Goal: Check status: Check status

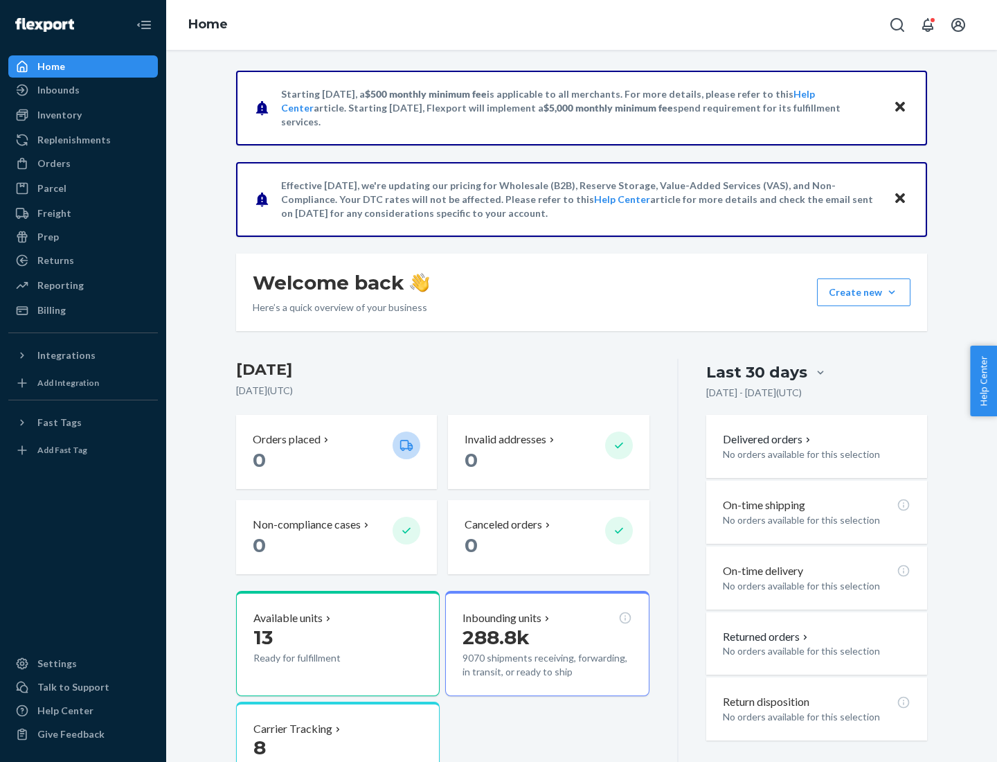
click at [892, 292] on button "Create new Create new inbound Create new order Create new product" at bounding box center [863, 292] width 93 height 28
click at [57, 90] on div "Inbounds" at bounding box center [58, 90] width 42 height 14
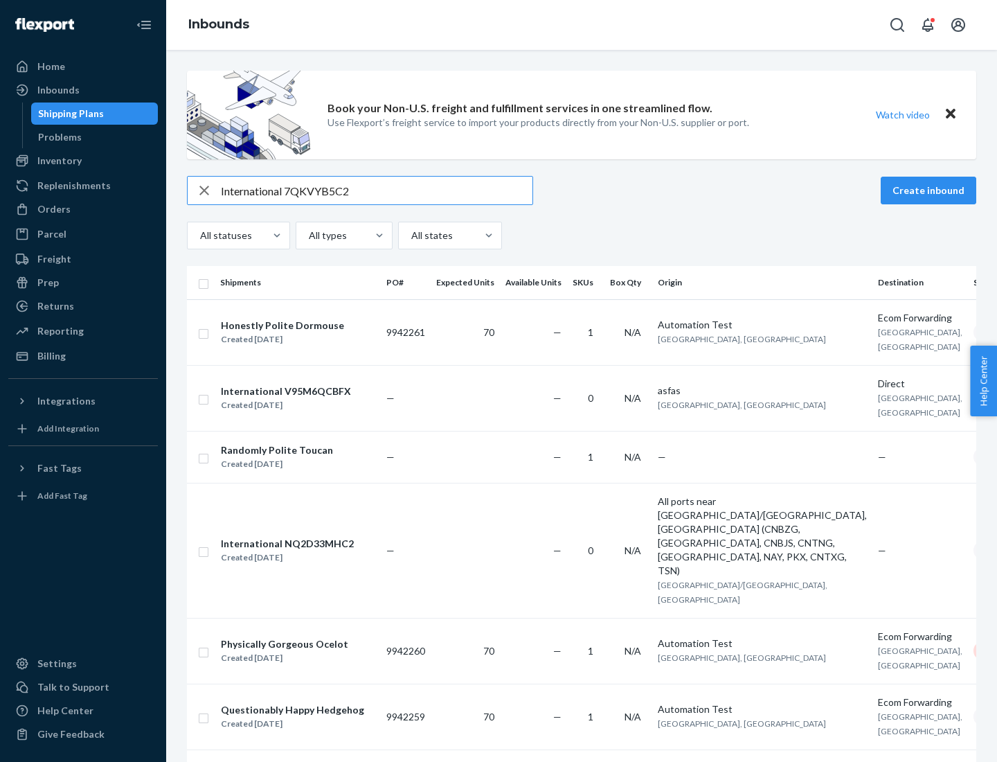
type input "International 7QKVYB5C29"
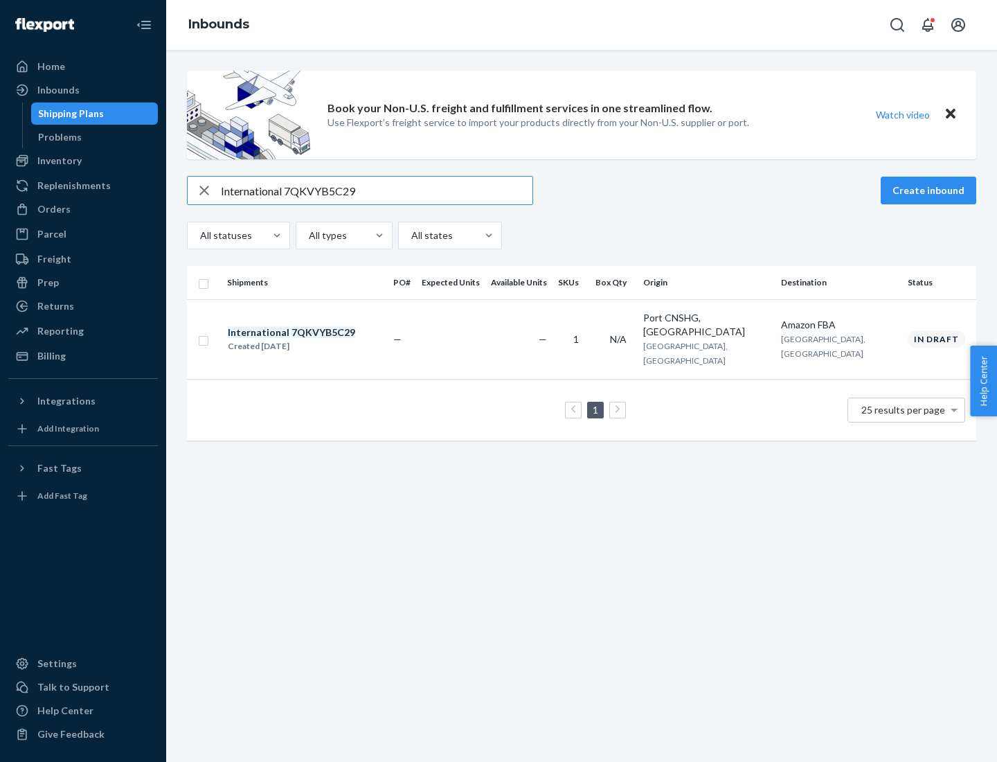
click at [315, 339] on div "Created [DATE]" at bounding box center [291, 346] width 127 height 14
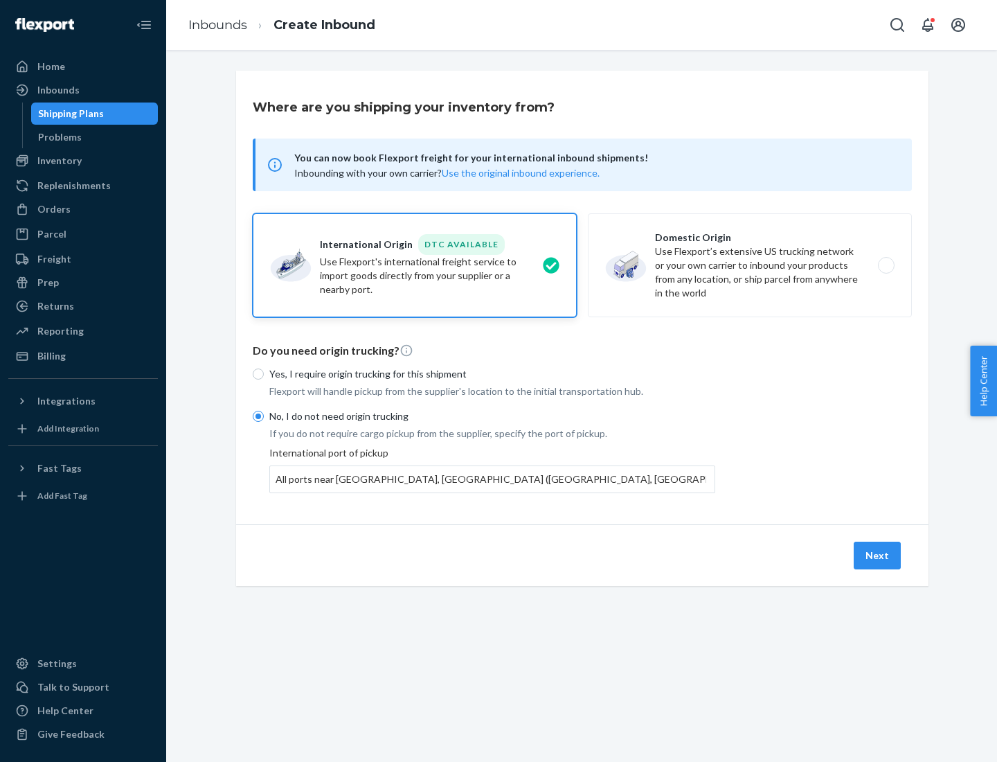
click at [878, 555] on button "Next" at bounding box center [877, 556] width 47 height 28
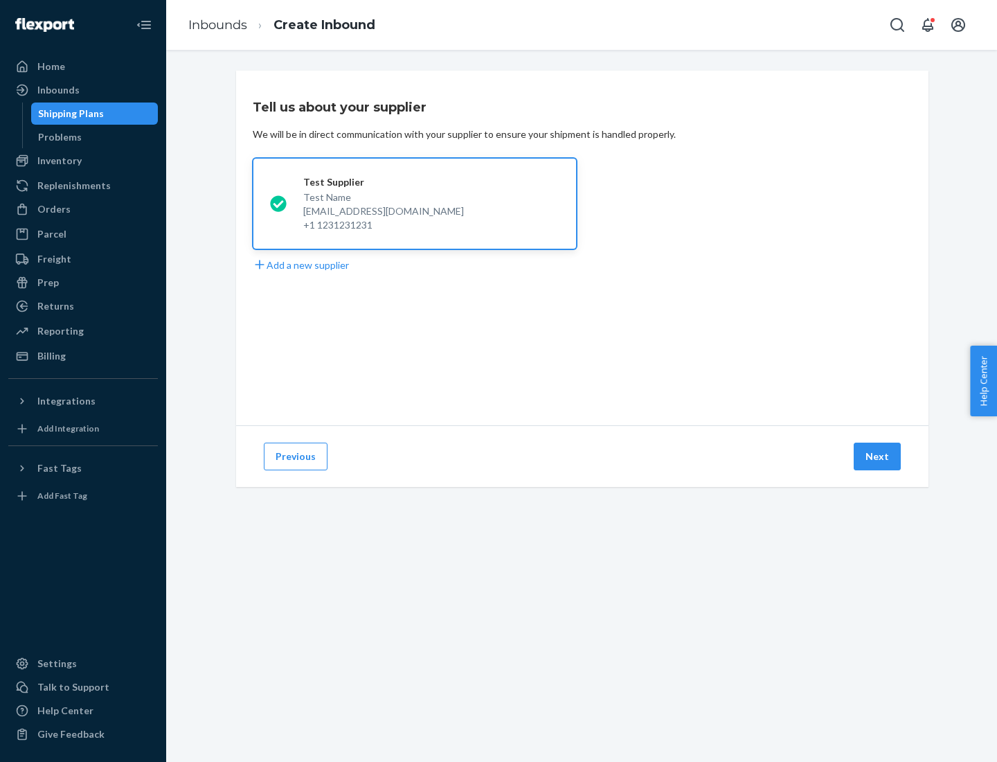
click at [878, 456] on button "Next" at bounding box center [877, 457] width 47 height 28
